Goal: Task Accomplishment & Management: Manage account settings

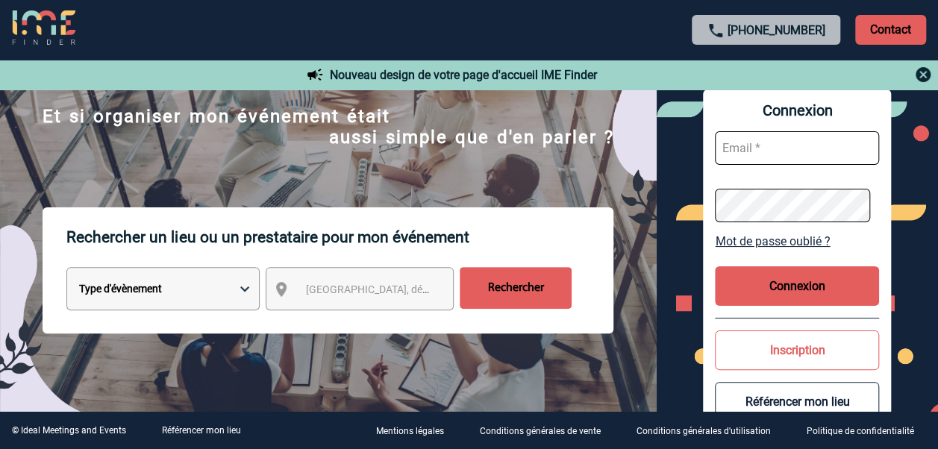
scroll to position [149, 0]
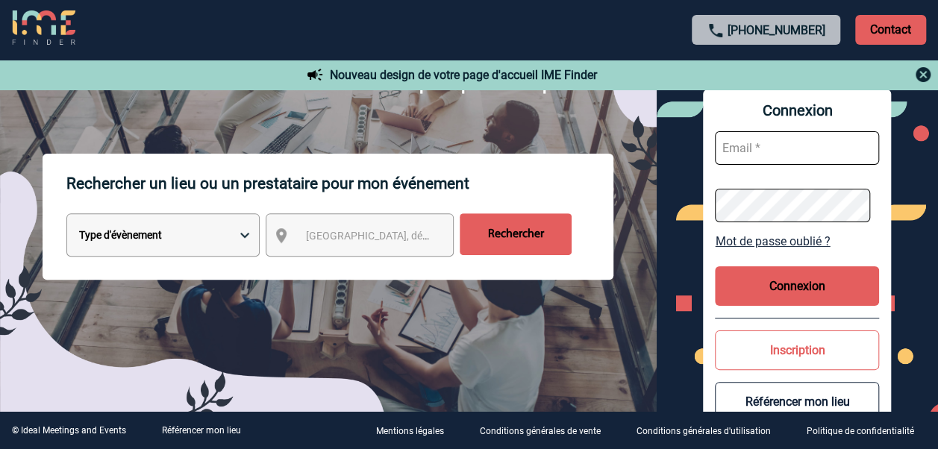
type input "lille-bethune@wojo.com"
click at [828, 288] on button "Connexion" at bounding box center [797, 286] width 164 height 40
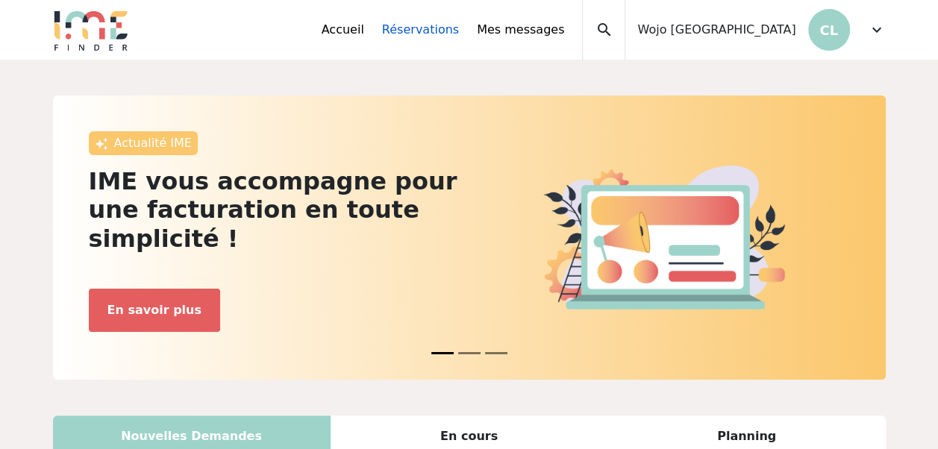
click at [459, 37] on link "Réservations" at bounding box center [420, 30] width 77 height 18
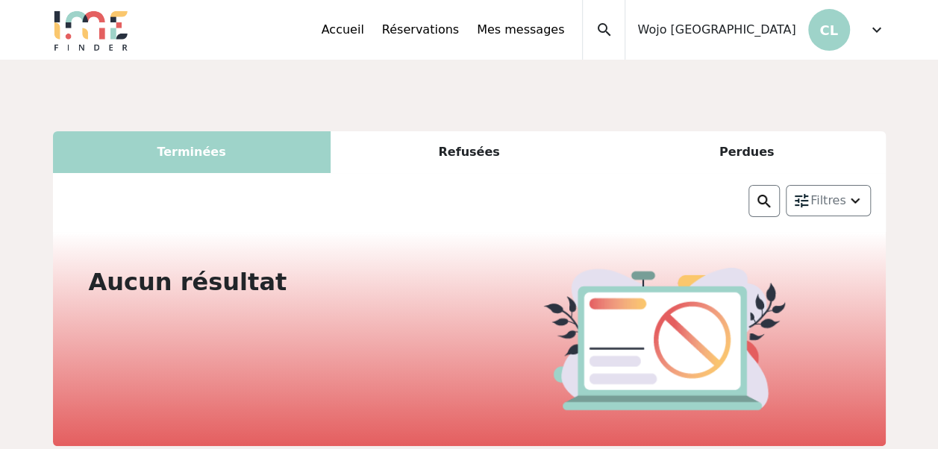
click at [865, 31] on div "Accueil Réservations Mes messages Accès autres comptes Mes données personnelles…" at bounding box center [604, 30] width 564 height 60
click at [846, 30] on p "CL" at bounding box center [829, 30] width 42 height 42
click at [876, 28] on span "expand_more" at bounding box center [877, 30] width 18 height 18
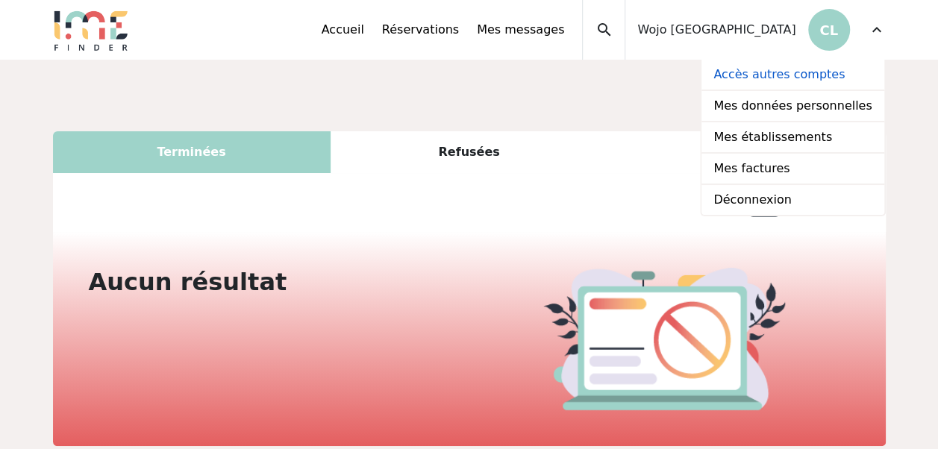
click at [743, 73] on link "Accès autres comptes" at bounding box center [793, 75] width 182 height 31
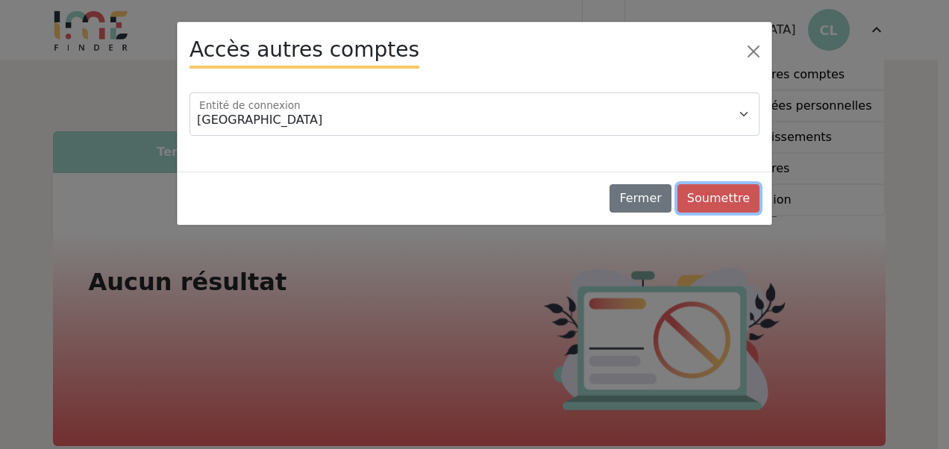
click at [737, 202] on button "Soumettre" at bounding box center [719, 198] width 82 height 28
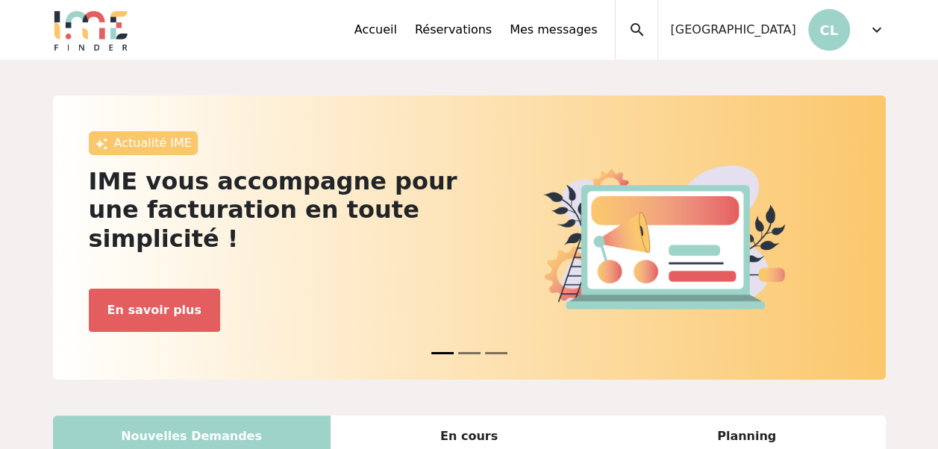
click at [880, 25] on span "expand_more" at bounding box center [877, 30] width 18 height 18
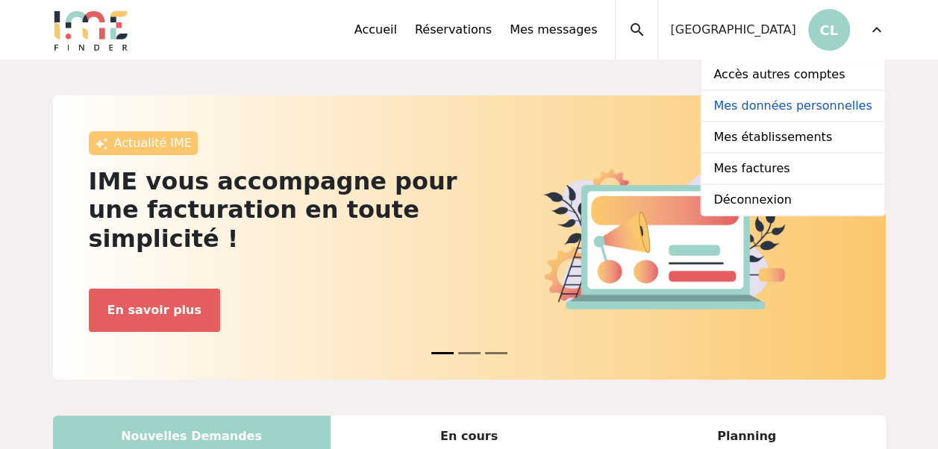
click at [820, 110] on link "Mes données personnelles" at bounding box center [793, 106] width 182 height 31
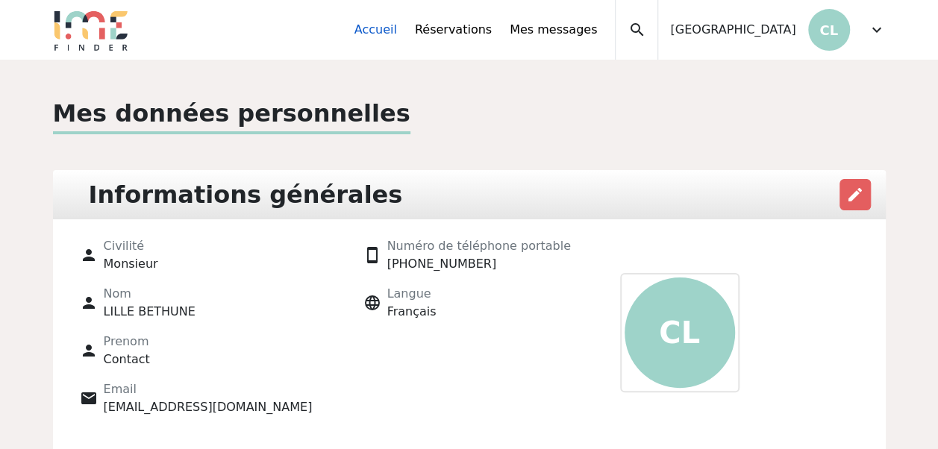
click at [397, 28] on link "Accueil" at bounding box center [376, 30] width 43 height 18
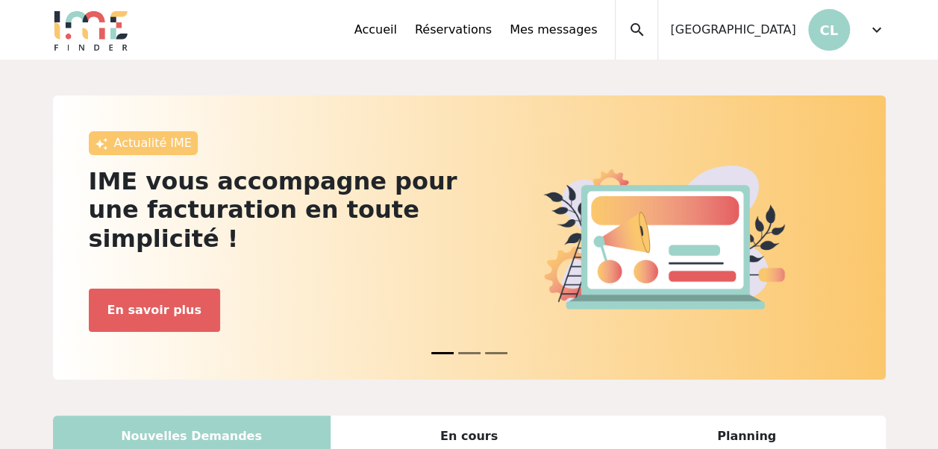
click at [487, 416] on div "En cours" at bounding box center [470, 437] width 278 height 42
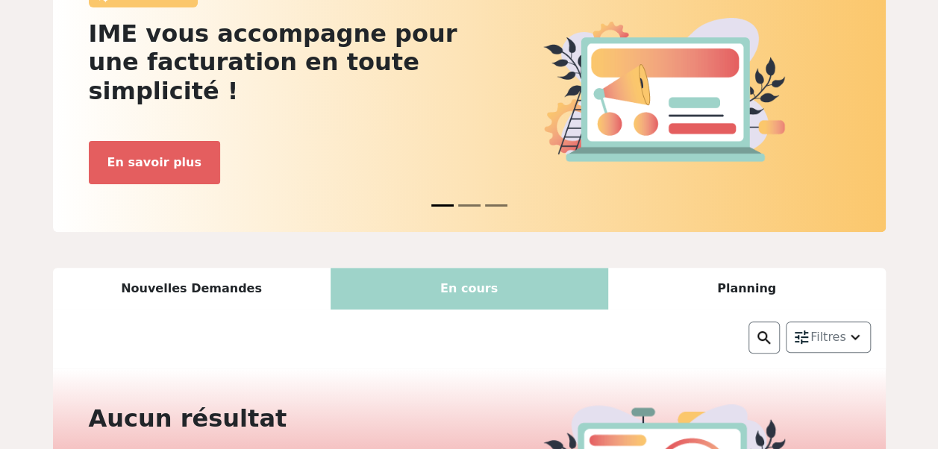
scroll to position [149, 0]
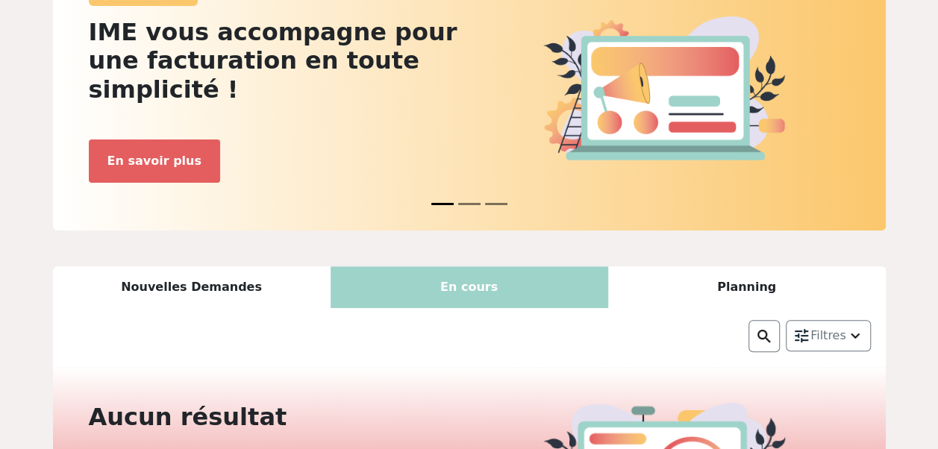
click at [752, 266] on div "Planning" at bounding box center [747, 287] width 278 height 42
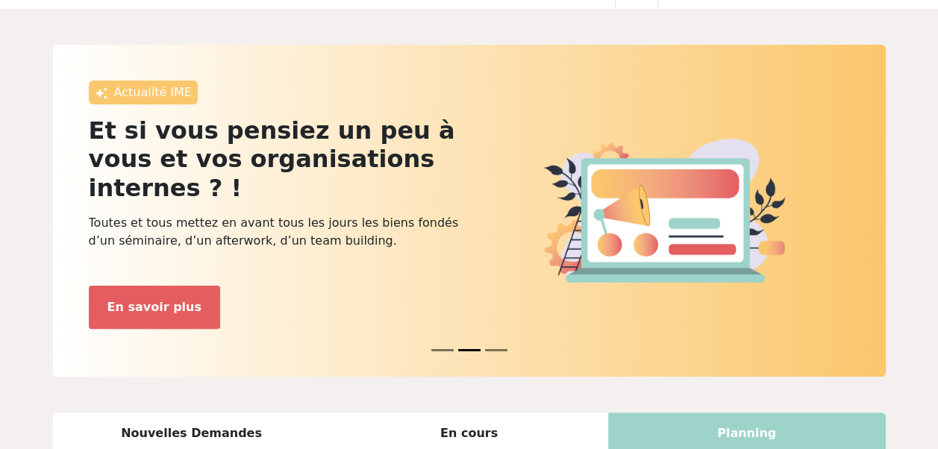
scroll to position [0, 0]
